Goal: Task Accomplishment & Management: Manage account settings

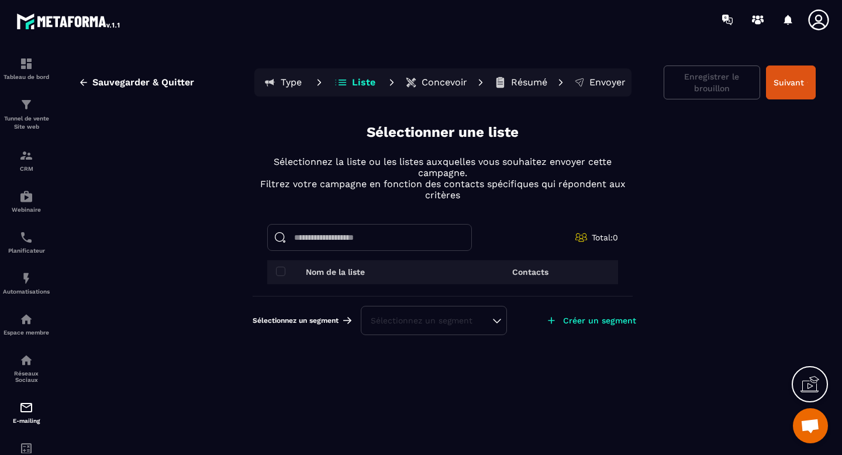
scroll to position [4027, 0]
click at [29, 110] on img at bounding box center [26, 105] width 14 height 14
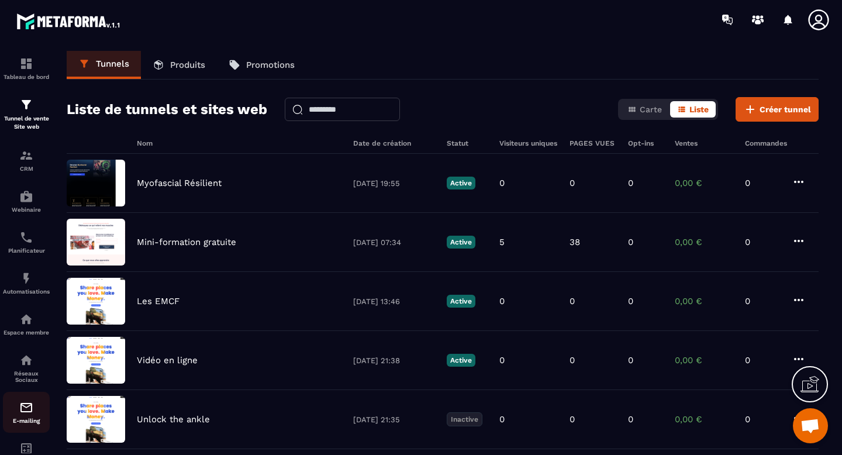
click at [26, 424] on p "E-mailing" at bounding box center [26, 420] width 47 height 6
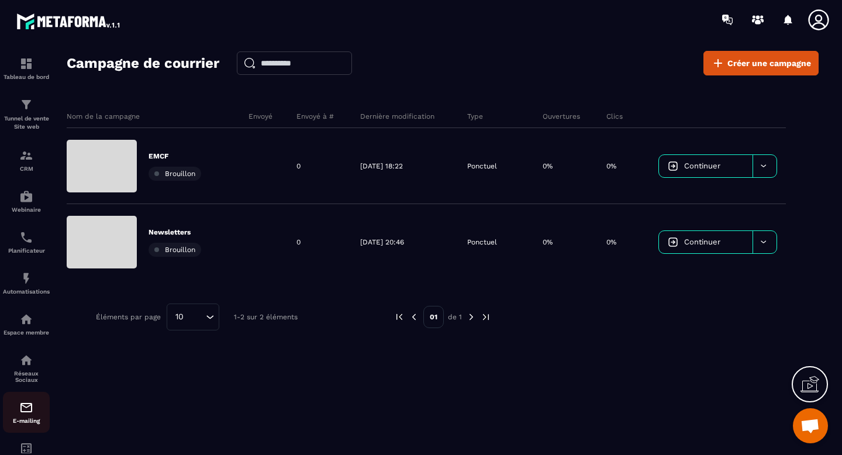
scroll to position [85, 0]
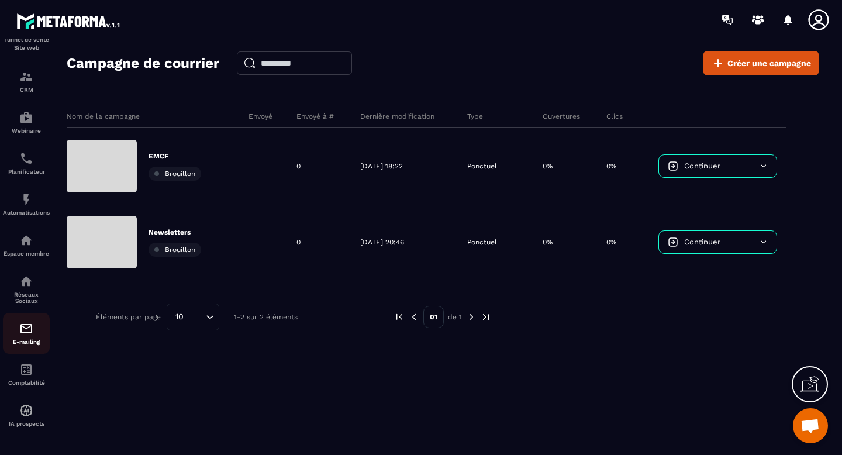
click at [20, 333] on img at bounding box center [26, 329] width 14 height 14
click at [26, 296] on p "Réseaux Sociaux" at bounding box center [26, 297] width 47 height 13
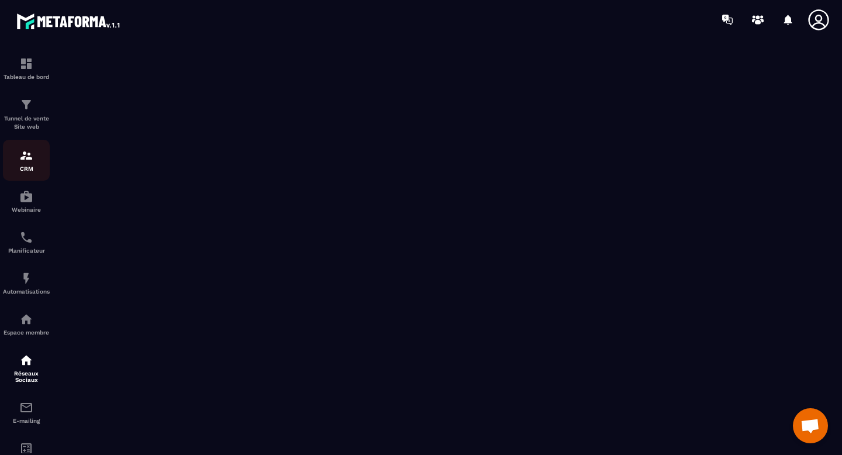
click at [22, 145] on link "CRM" at bounding box center [26, 160] width 47 height 41
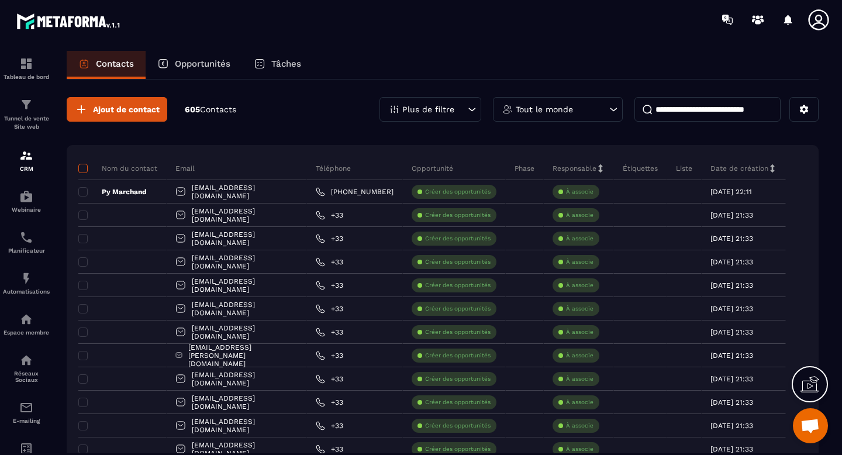
click at [82, 170] on span at bounding box center [82, 168] width 9 height 9
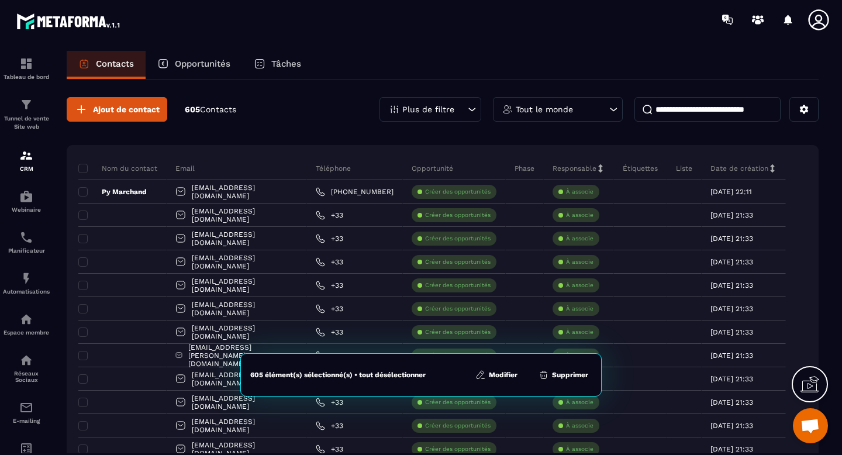
click at [505, 377] on button "Modifier" at bounding box center [496, 375] width 49 height 12
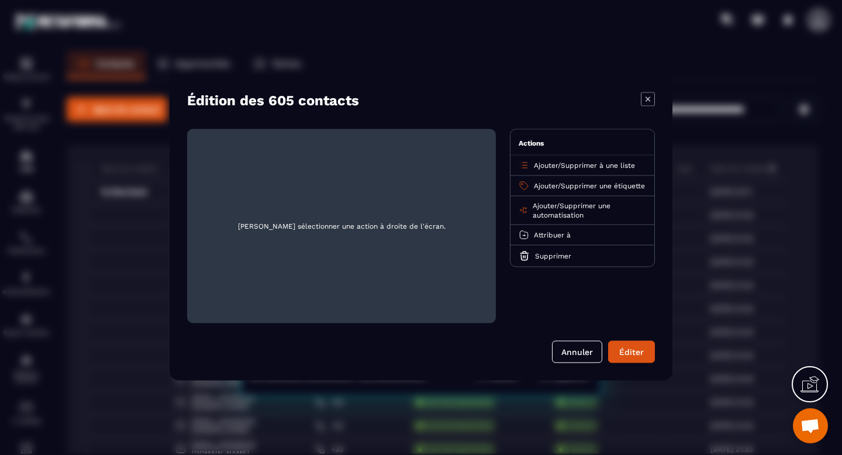
click at [561, 190] on span "Supprimer une étiquette" at bounding box center [603, 186] width 84 height 8
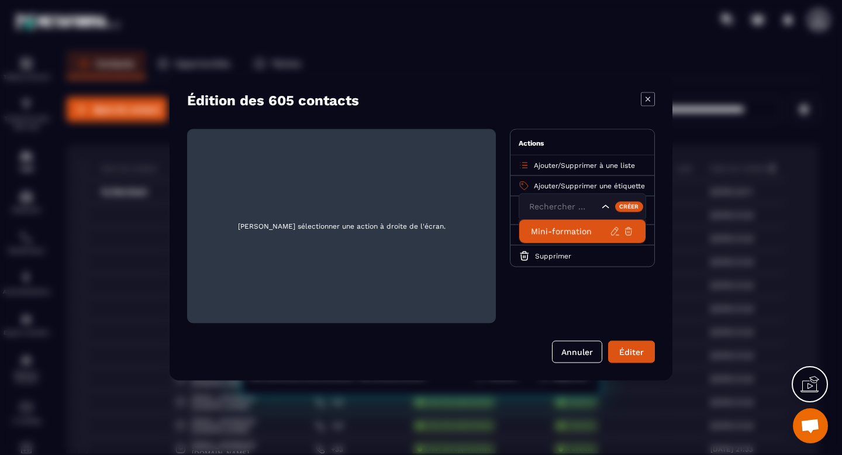
click at [552, 234] on p "Mini-formation" at bounding box center [570, 232] width 79 height 12
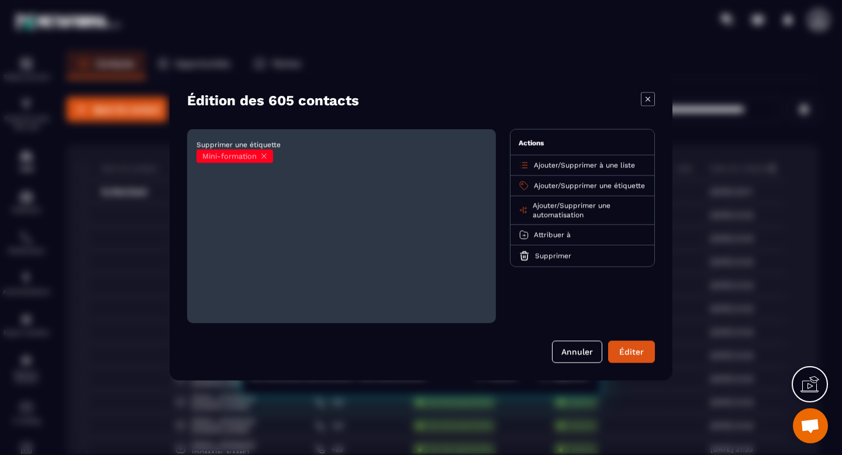
click at [547, 167] on span "Ajouter" at bounding box center [546, 165] width 24 height 8
click at [635, 343] on button "Éditer" at bounding box center [631, 352] width 47 height 22
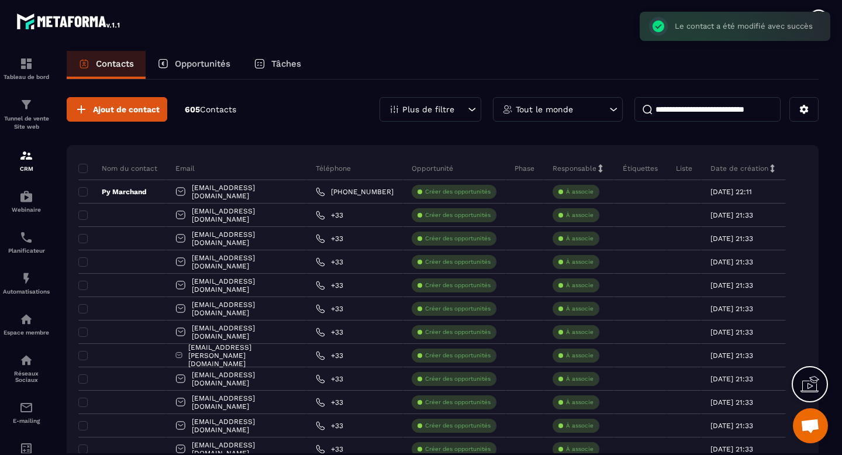
click at [206, 65] on p "Opportunités" at bounding box center [203, 63] width 56 height 11
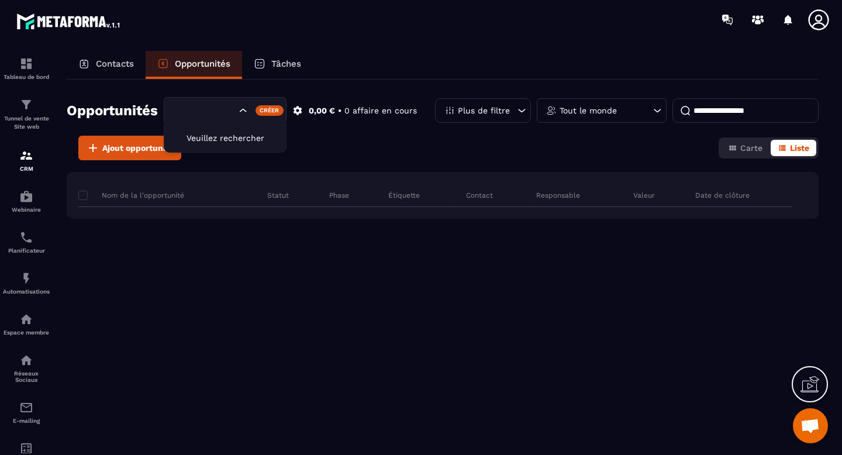
click at [242, 113] on icon "Search for option" at bounding box center [243, 111] width 12 height 12
click at [286, 72] on div "Tâches" at bounding box center [277, 65] width 71 height 28
